Goal: Task Accomplishment & Management: Use online tool/utility

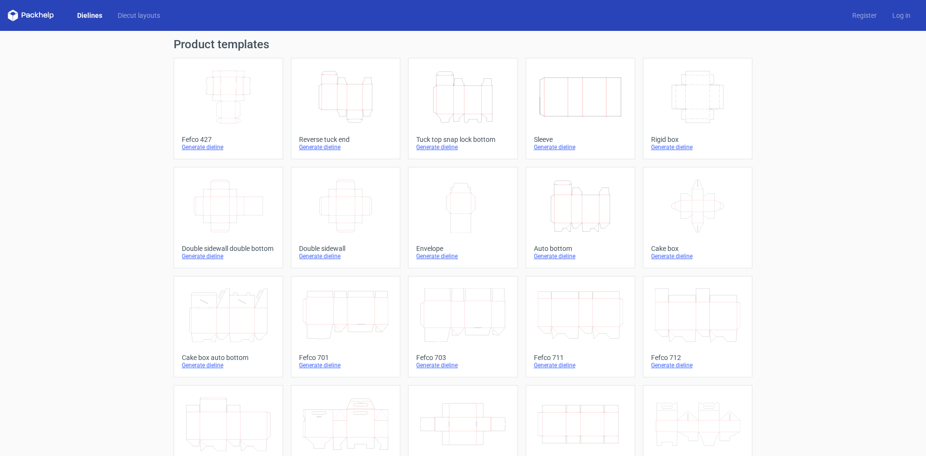
click at [81, 10] on div "Dielines Diecut layouts" at bounding box center [88, 16] width 160 height 12
click at [92, 14] on link "Dielines" at bounding box center [89, 16] width 41 height 10
click at [141, 14] on link "Diecut layouts" at bounding box center [139, 16] width 58 height 10
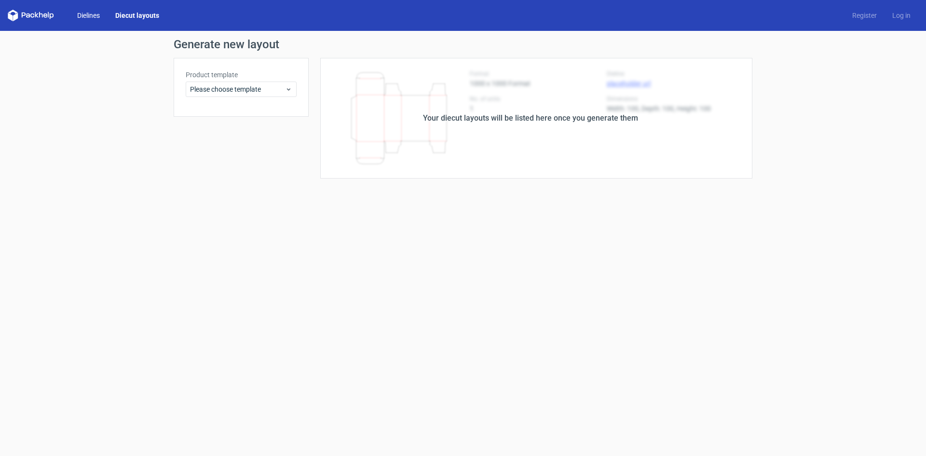
click at [90, 13] on link "Dielines" at bounding box center [88, 16] width 38 height 10
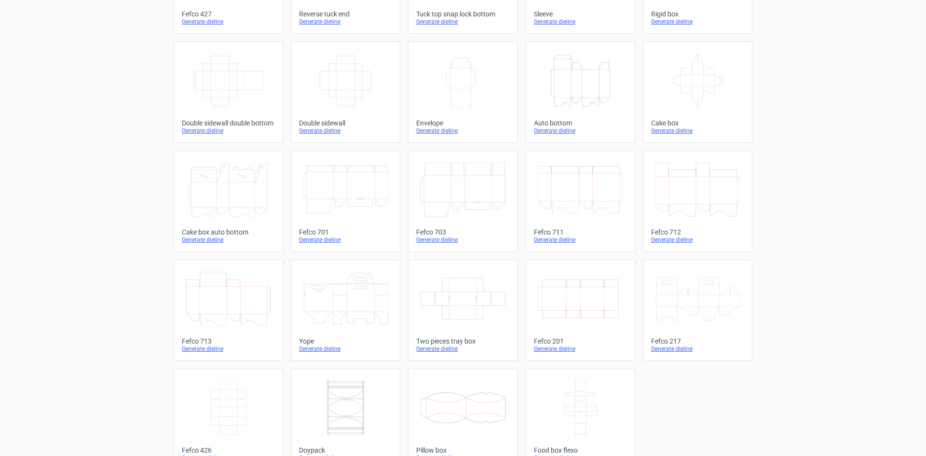
scroll to position [147, 0]
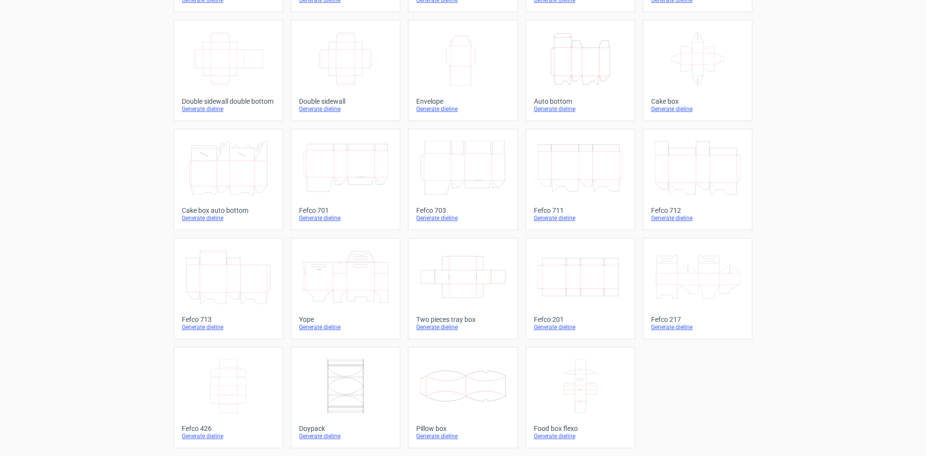
click at [211, 273] on icon at bounding box center [228, 277] width 85 height 54
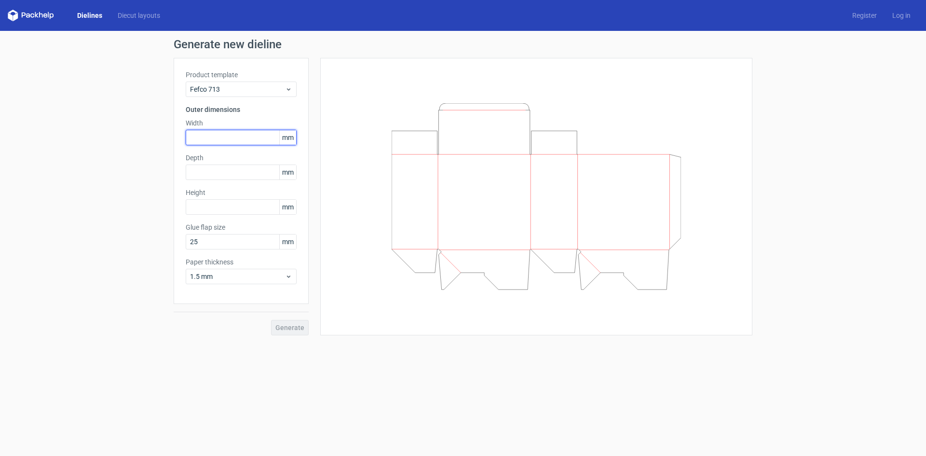
click at [248, 139] on input "text" at bounding box center [241, 137] width 111 height 15
type input "220"
type input "140"
type input "65"
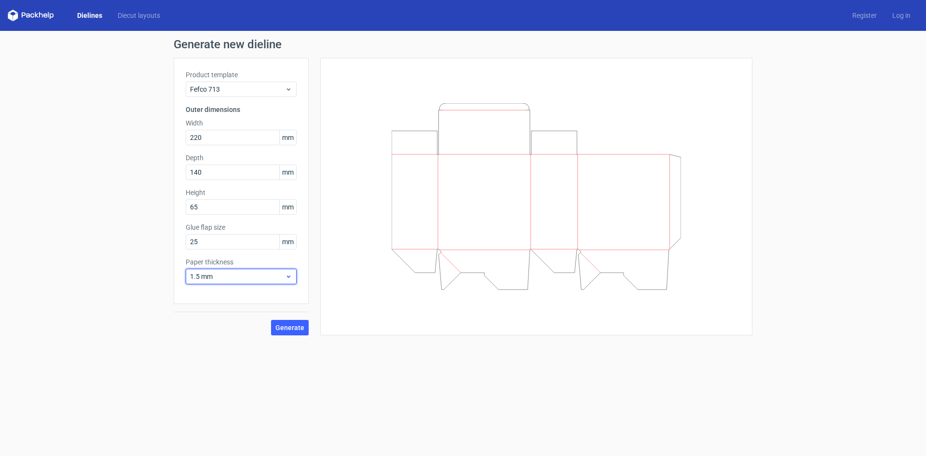
click at [290, 279] on icon at bounding box center [288, 277] width 7 height 8
click at [239, 315] on div "0.5 mm" at bounding box center [241, 312] width 103 height 15
click at [291, 325] on span "Generate" at bounding box center [289, 327] width 29 height 7
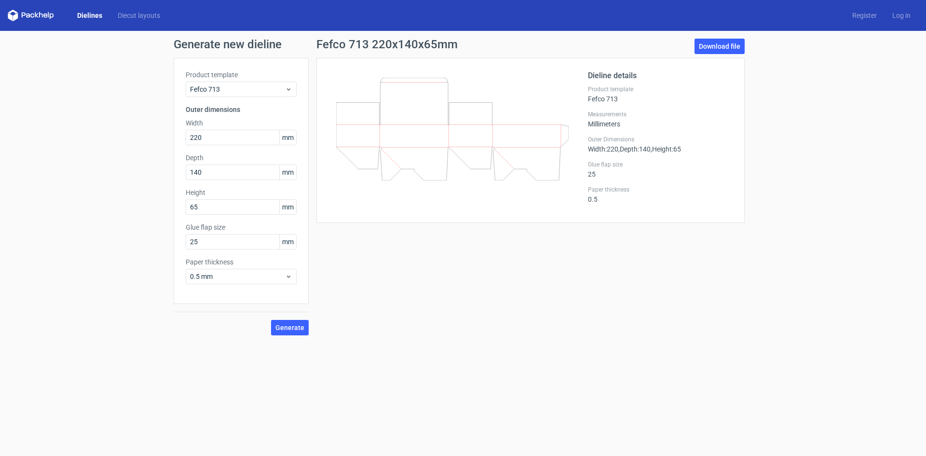
click at [89, 12] on link "Dielines" at bounding box center [89, 16] width 41 height 10
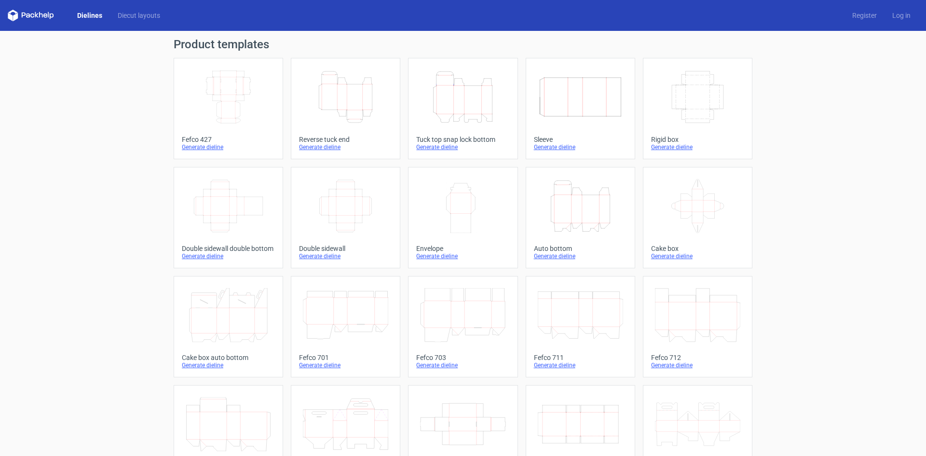
click at [574, 203] on icon "Height Depth Width" at bounding box center [580, 206] width 85 height 54
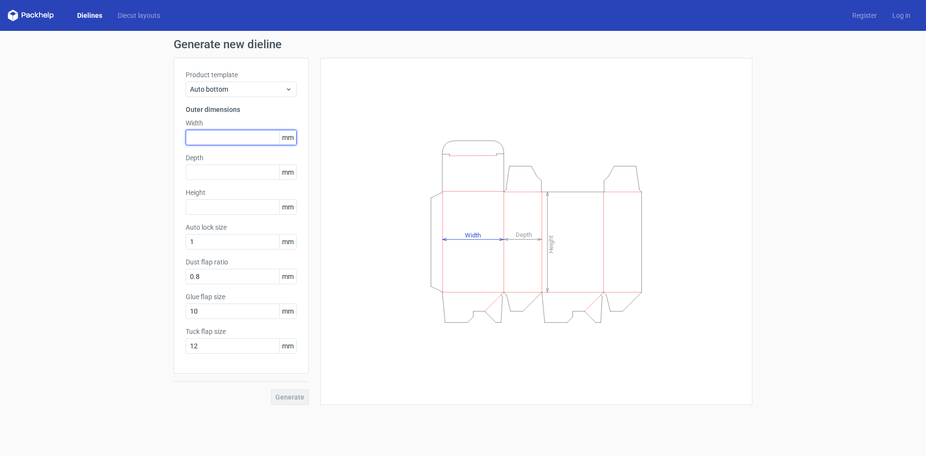
click at [220, 135] on input "text" at bounding box center [241, 137] width 111 height 15
type input "240"
type input "140"
type input "65"
type input "95"
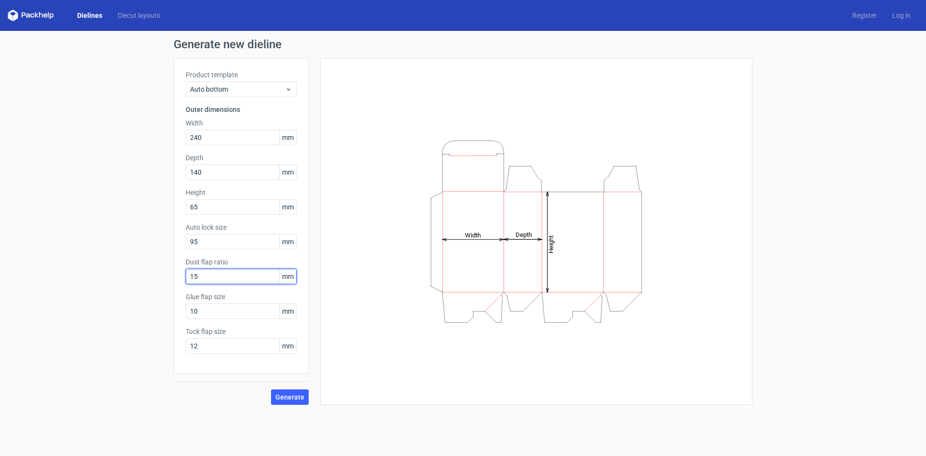
type input "15"
click at [291, 399] on span "Generate" at bounding box center [289, 397] width 29 height 7
